Goal: Share content: Share content

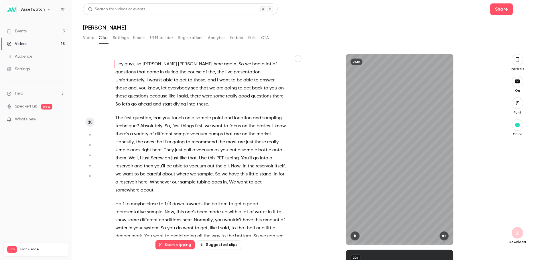
click at [29, 47] on link "Videos 15" at bounding box center [36, 44] width 72 height 13
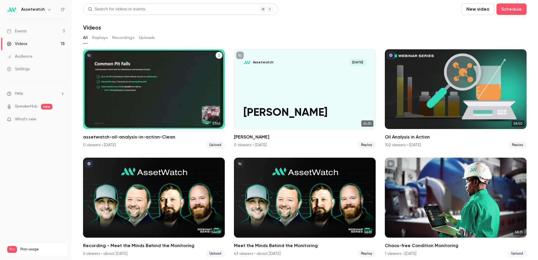
click at [160, 70] on div "Assetwatch [DATE] assetwatch-oil-analysis-in-action-Clean" at bounding box center [154, 89] width 142 height 80
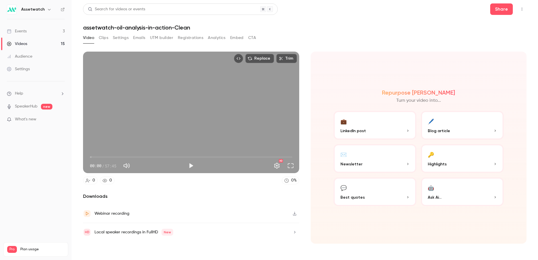
click at [371, 130] on p "LinkedIn post" at bounding box center [375, 131] width 69 height 6
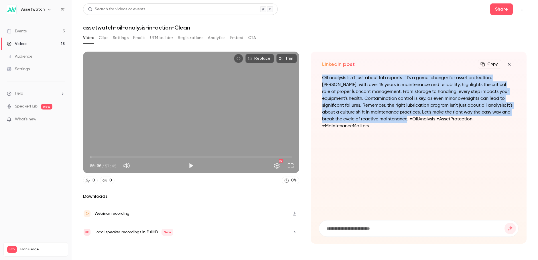
drag, startPoint x: 323, startPoint y: 77, endPoint x: 389, endPoint y: 117, distance: 77.1
click at [386, 118] on p "Oil analysis isn't just about lab reports—it's a game-changer for asset protect…" at bounding box center [418, 101] width 193 height 55
copy p "Oil analysis isn't just about lab reports—it's a game-changer for asset protect…"
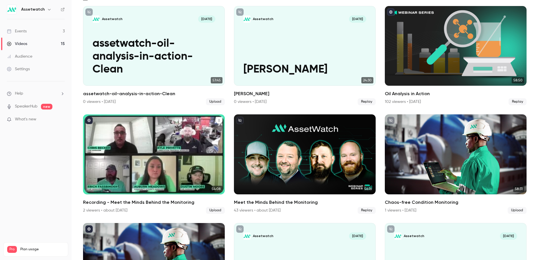
scroll to position [44, 0]
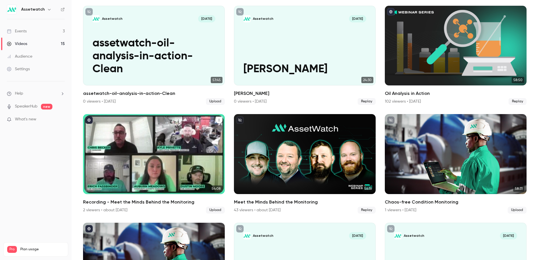
click at [115, 156] on div "Recording - Meet the Minds Behind the Monitoring" at bounding box center [154, 154] width 142 height 80
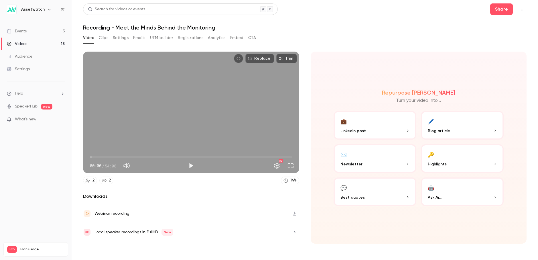
click at [366, 127] on button "💼 LinkedIn post" at bounding box center [375, 125] width 83 height 29
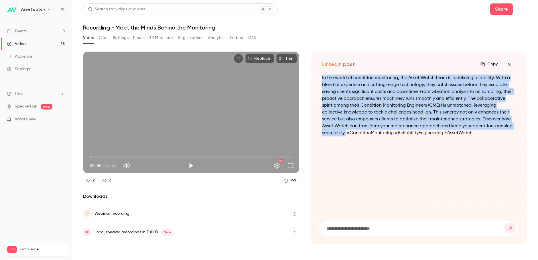
drag, startPoint x: 345, startPoint y: 133, endPoint x: 321, endPoint y: 76, distance: 61.9
click at [321, 76] on div "In the world of condition monitoring, the Asset Watch team is redefining reliab…" at bounding box center [419, 143] width 200 height 139
copy p "In the world of condition monitoring, the Asset Watch team is redefining reliab…"
